Goal: Task Accomplishment & Management: Complete application form

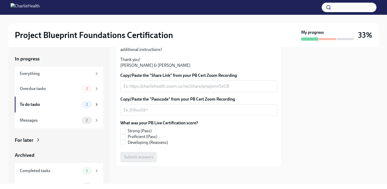
scroll to position [136, 0]
click at [169, 92] on div "x ​" at bounding box center [198, 86] width 157 height 12
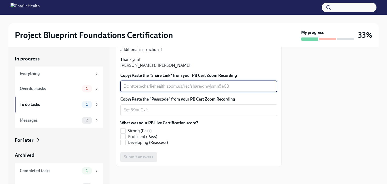
paste textarea "[URL][DOMAIN_NAME]"
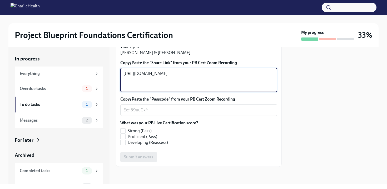
type textarea "[URL][DOMAIN_NAME]"
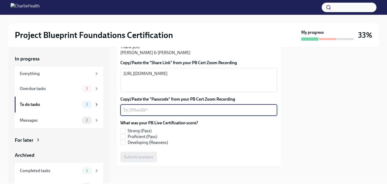
click at [157, 113] on textarea "Copy/Paste the "Passcode" from your PB Cert Zoom Recording" at bounding box center [199, 110] width 151 height 6
paste textarea "VzH@Ut8D"
type textarea "VzH@Ut8D"
click at [128, 139] on span "Proficient (Pass)" at bounding box center [142, 137] width 29 height 6
click at [125, 139] on input "Proficient (Pass)" at bounding box center [123, 136] width 5 height 5
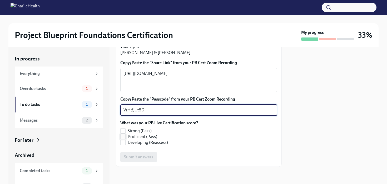
checkbox input "true"
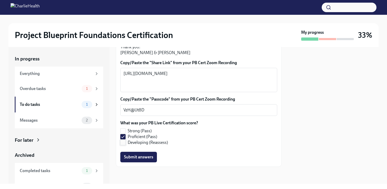
scroll to position [153, 0]
click at [142, 157] on span "Submit answers" at bounding box center [138, 156] width 29 height 5
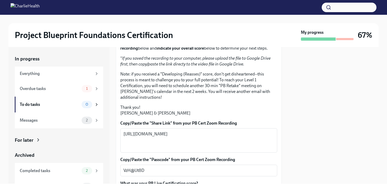
scroll to position [164, 0]
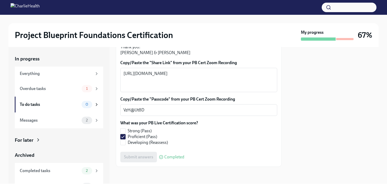
click at [343, 39] on div at bounding box center [344, 39] width 17 height 2
click at [61, 90] on div "Overdue tasks" at bounding box center [50, 89] width 60 height 6
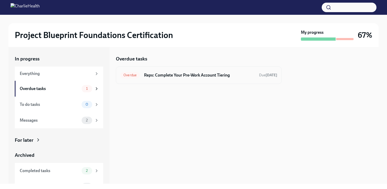
click at [177, 77] on h6 "Reps: Complete Your Pre-Work Account Tiering" at bounding box center [199, 75] width 111 height 6
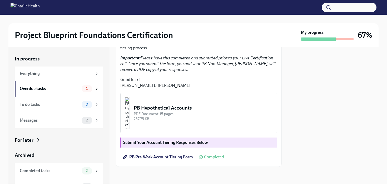
scroll to position [139, 0]
click at [193, 142] on strong "Submit Your Account Tiering Responses Below" at bounding box center [165, 142] width 85 height 5
click at [174, 156] on span "PB Pre-Work Account Tiering Form" at bounding box center [158, 156] width 69 height 5
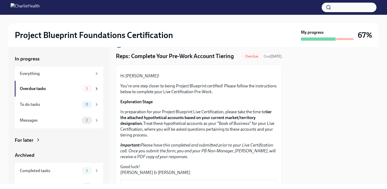
scroll to position [15, 0]
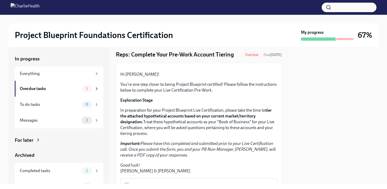
click at [253, 55] on span "Overdue" at bounding box center [251, 55] width 19 height 4
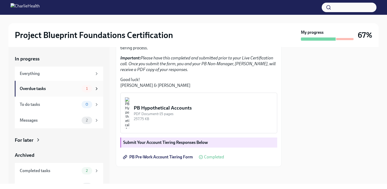
click at [96, 88] on icon at bounding box center [96, 88] width 5 height 5
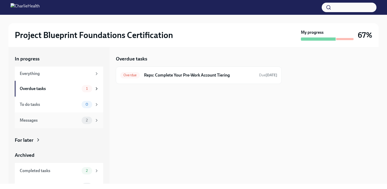
click at [78, 120] on div "Messages" at bounding box center [50, 120] width 60 height 6
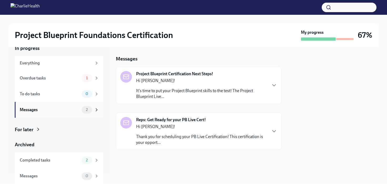
scroll to position [11, 0]
click at [96, 158] on icon at bounding box center [96, 159] width 5 height 5
